Goal: Find contact information: Find contact information

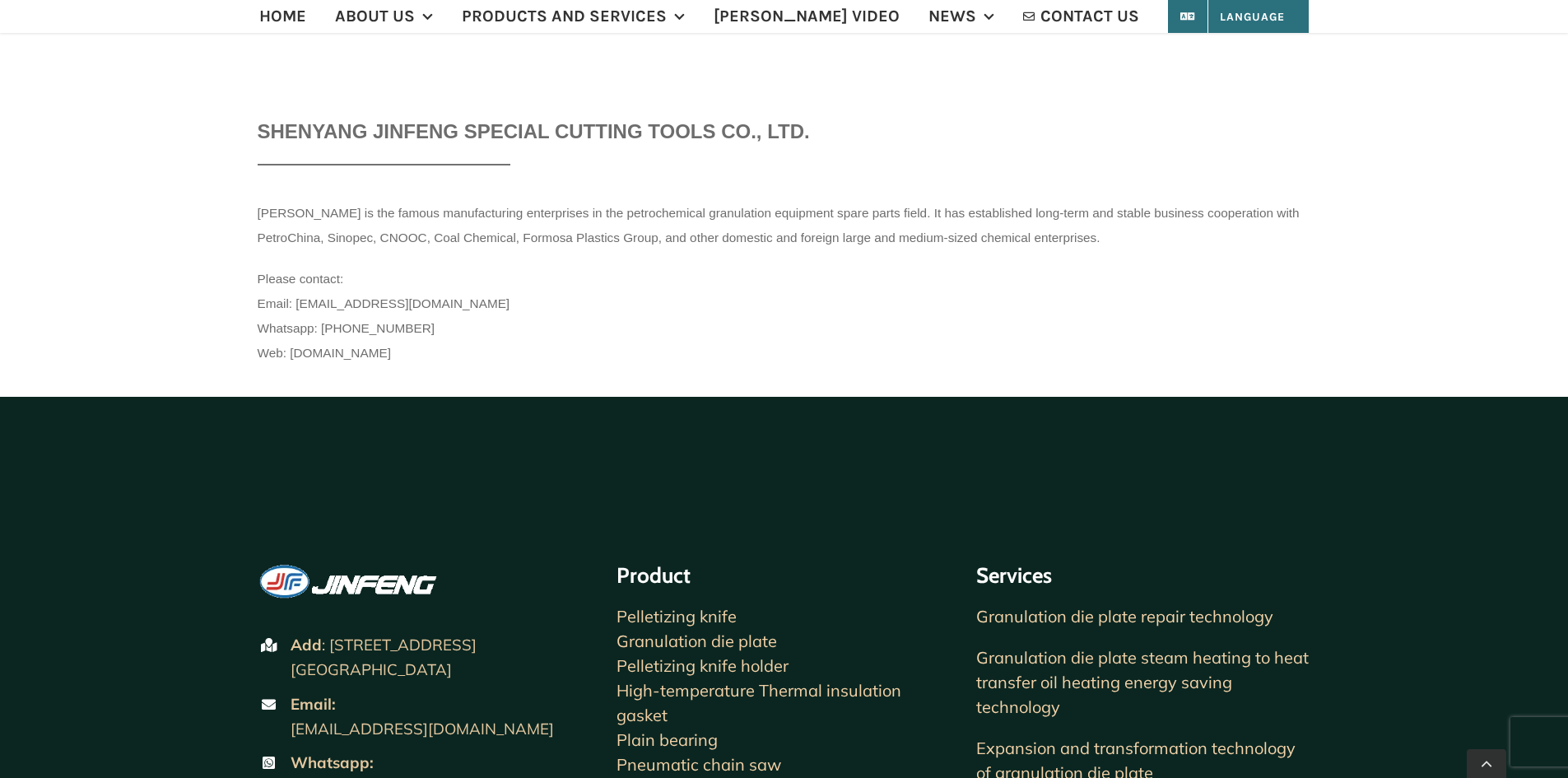
scroll to position [494, 0]
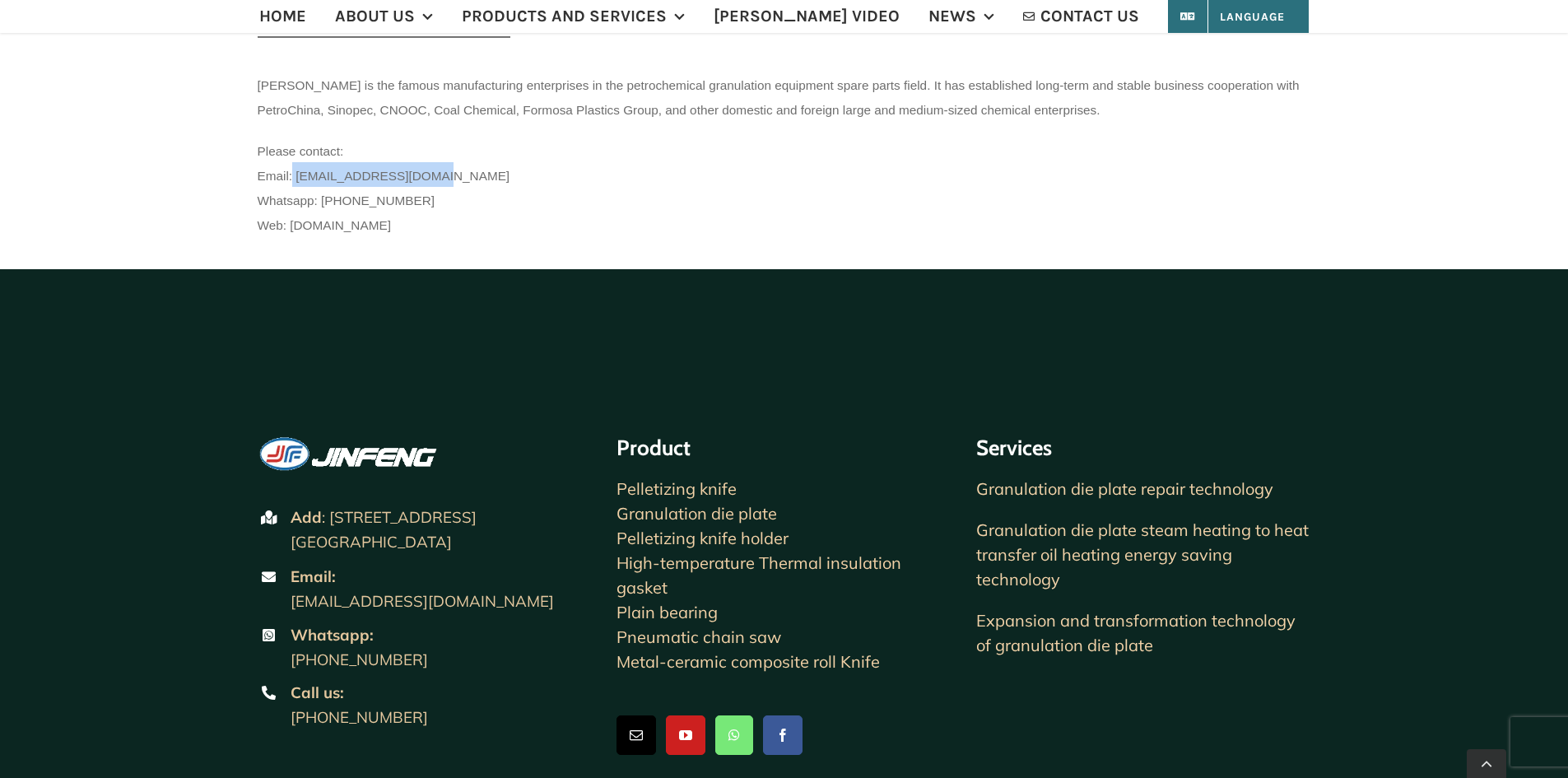
drag, startPoint x: 429, startPoint y: 180, endPoint x: 293, endPoint y: 168, distance: 136.5
click at [293, 168] on p "Please contact: Email: [EMAIL_ADDRESS][DOMAIN_NAME] Whatsapp: [PHONE_NUMBER] We…" at bounding box center [785, 186] width 1054 height 98
copy span "[EMAIL_ADDRESS][DOMAIN_NAME]"
click at [652, 239] on div "SHENYANG JINFENG SPECIAL CUTTING TOOLS CO., LTD. [PERSON_NAME] is the famous ma…" at bounding box center [785, 121] width 1054 height 263
copy span "0086 13309837263"
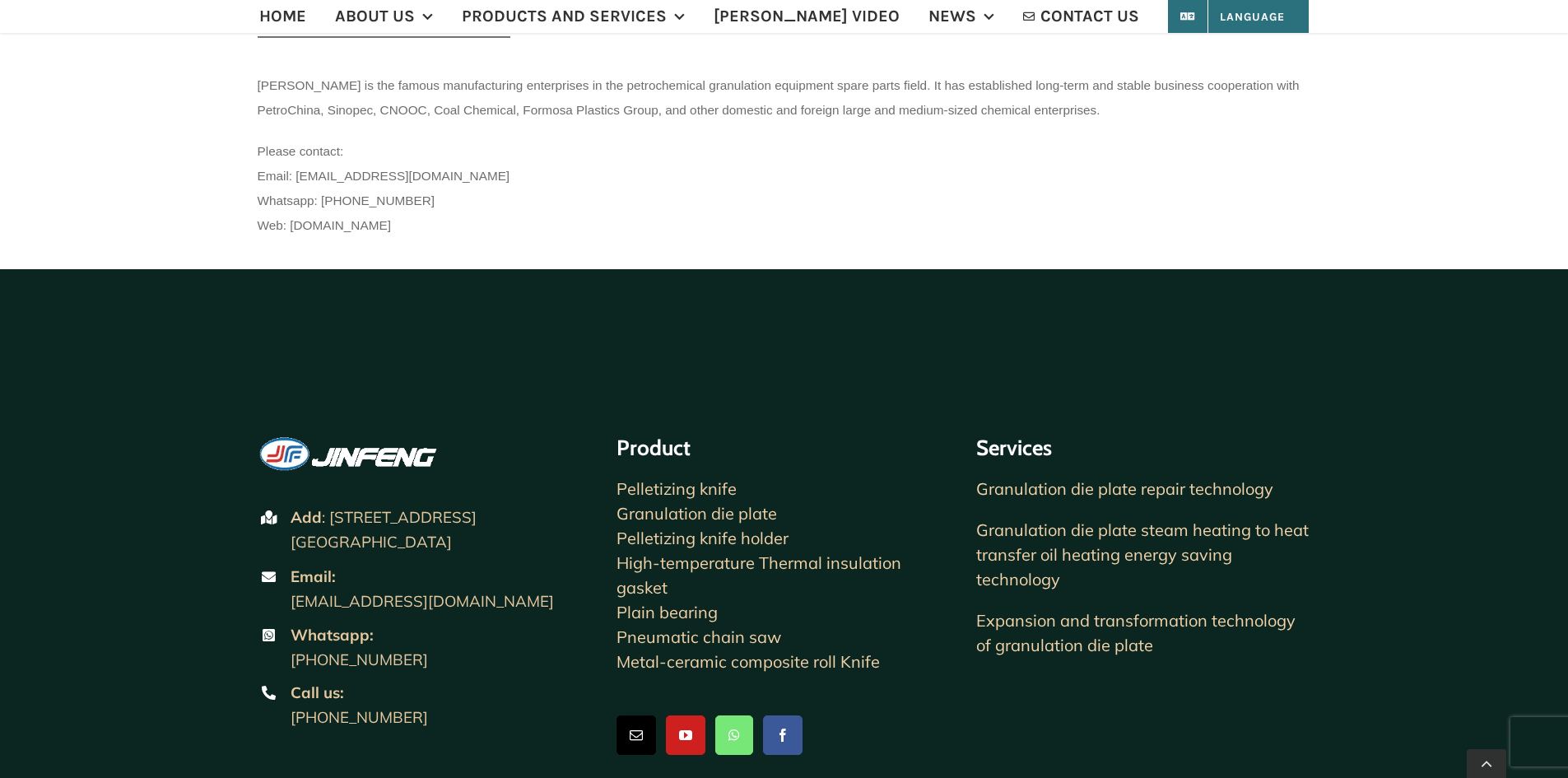
drag, startPoint x: 444, startPoint y: 201, endPoint x: 321, endPoint y: 206, distance: 123.1
click at [321, 206] on p "Please contact: Email: info@specialknife.com Whatsapp: 0086 13309837263 Web: ww…" at bounding box center [785, 186] width 1054 height 98
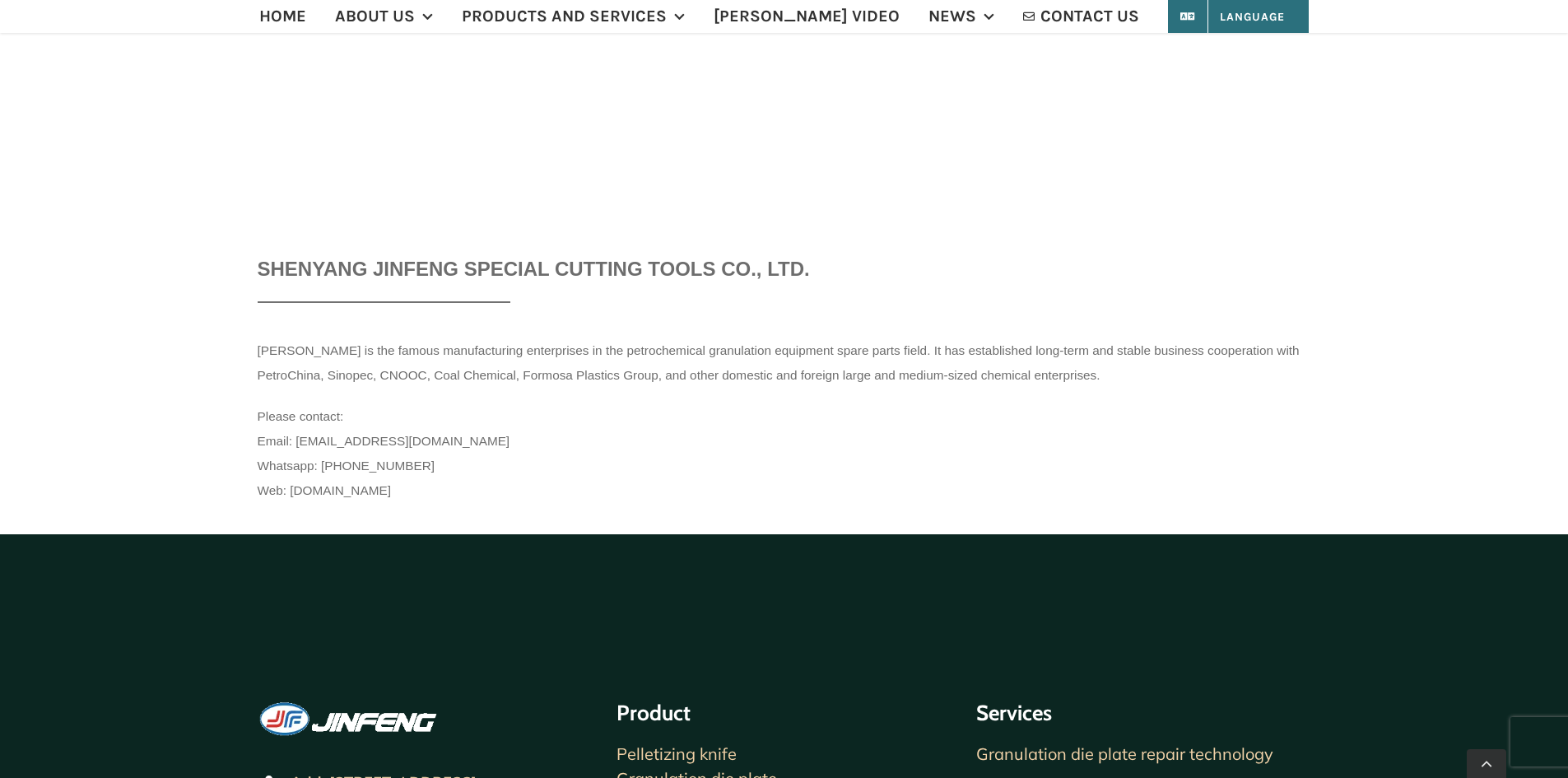
scroll to position [247, 0]
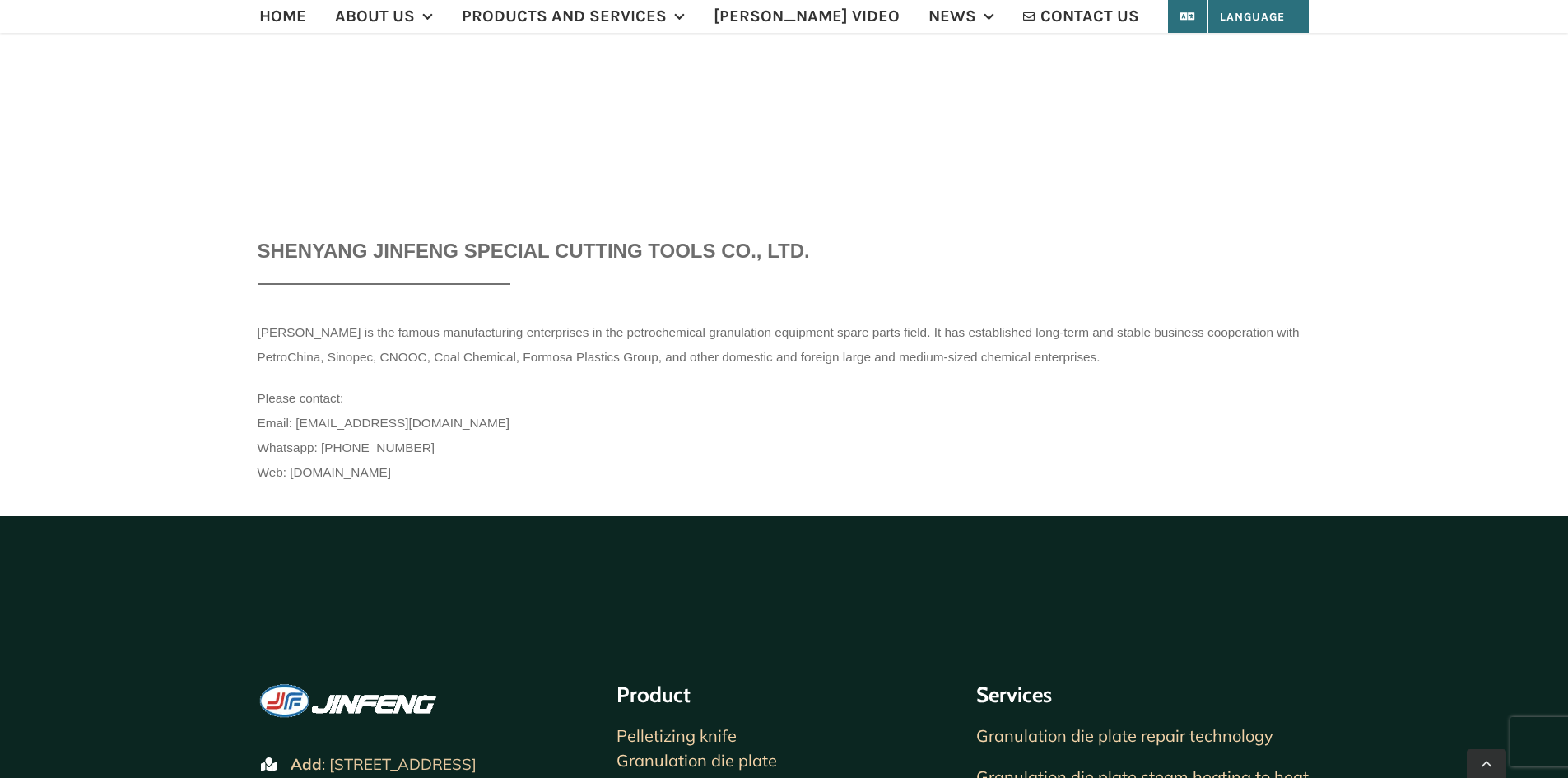
drag, startPoint x: 252, startPoint y: 328, endPoint x: 1153, endPoint y: 351, distance: 901.3
click at [1153, 351] on div "SHENYANG JINFENG SPECIAL CUTTING TOOLS CO., LTD. Shenyang Jinfeng is the famous…" at bounding box center [784, 203] width 1568 height 594
copy span "Shenyang Jinfeng is the famous manufacturing enterprises in the petrochemical g…"
click at [292, 19] on ul "HOME ABOUT US Jinfeng Introduction Jin Feng logo Company Culture Core content C…" at bounding box center [785, 17] width 1054 height 33
click at [306, 14] on span "HOME" at bounding box center [282, 16] width 47 height 17
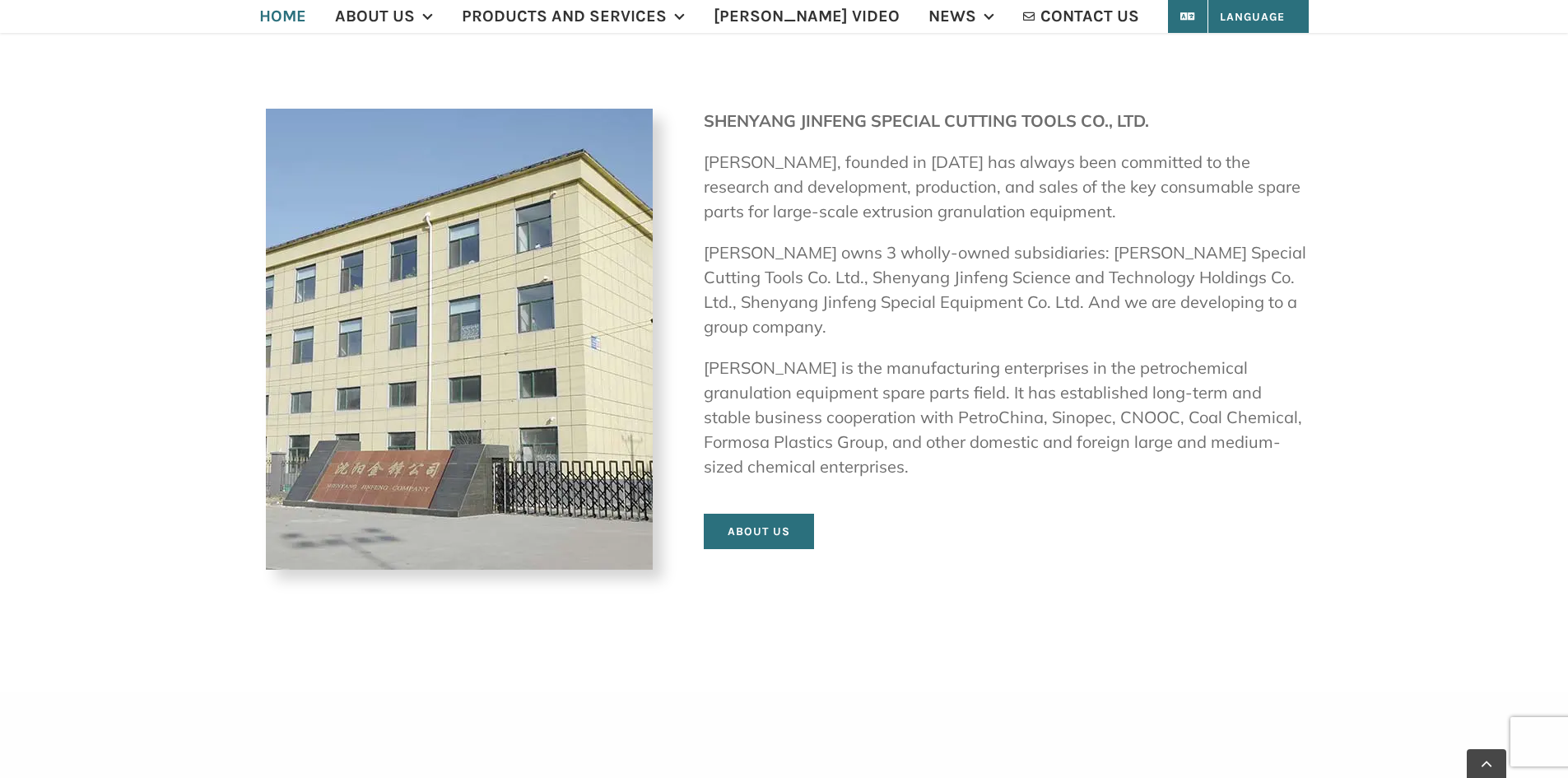
scroll to position [741, 0]
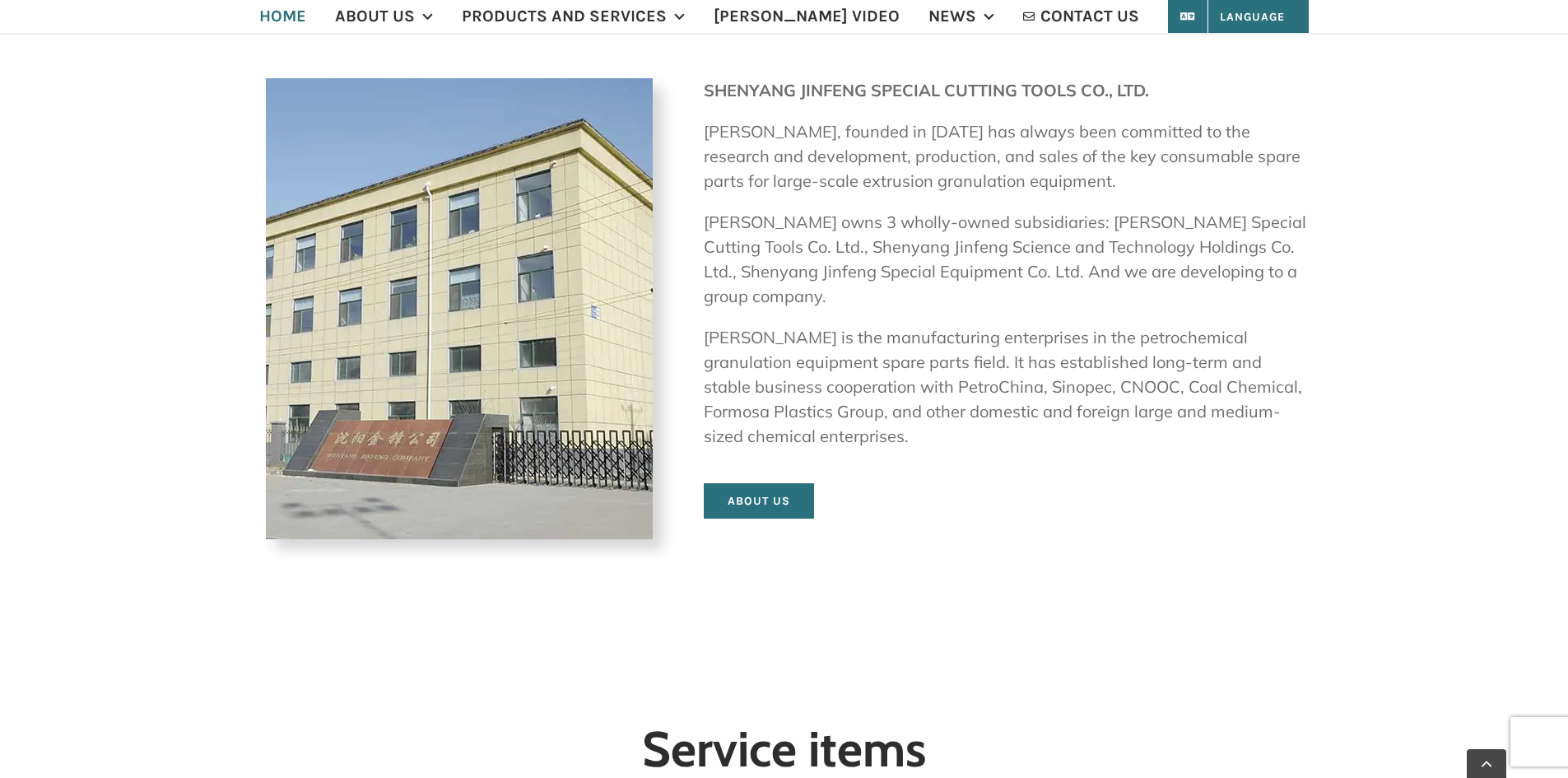
drag, startPoint x: 700, startPoint y: 130, endPoint x: 950, endPoint y: 450, distance: 406.1
click at [950, 450] on div "SHENYANG JINFENG SPECIAL CUTTING TOOLS CO., LTD. [PERSON_NAME], founded in [DAT…" at bounding box center [785, 308] width 1054 height 461
copy div "[PERSON_NAME], founded in [DATE] has always been committed to the research and …"
